Goal: Navigation & Orientation: Find specific page/section

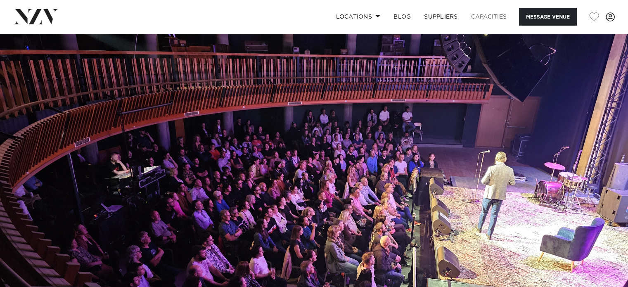
click at [481, 17] on link "Capacities" at bounding box center [488, 17] width 49 height 18
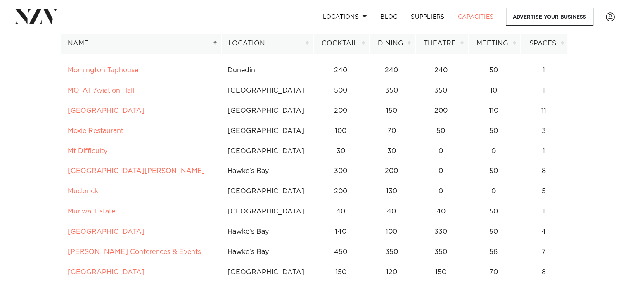
scroll to position [2774, 0]
